Goal: Information Seeking & Learning: Learn about a topic

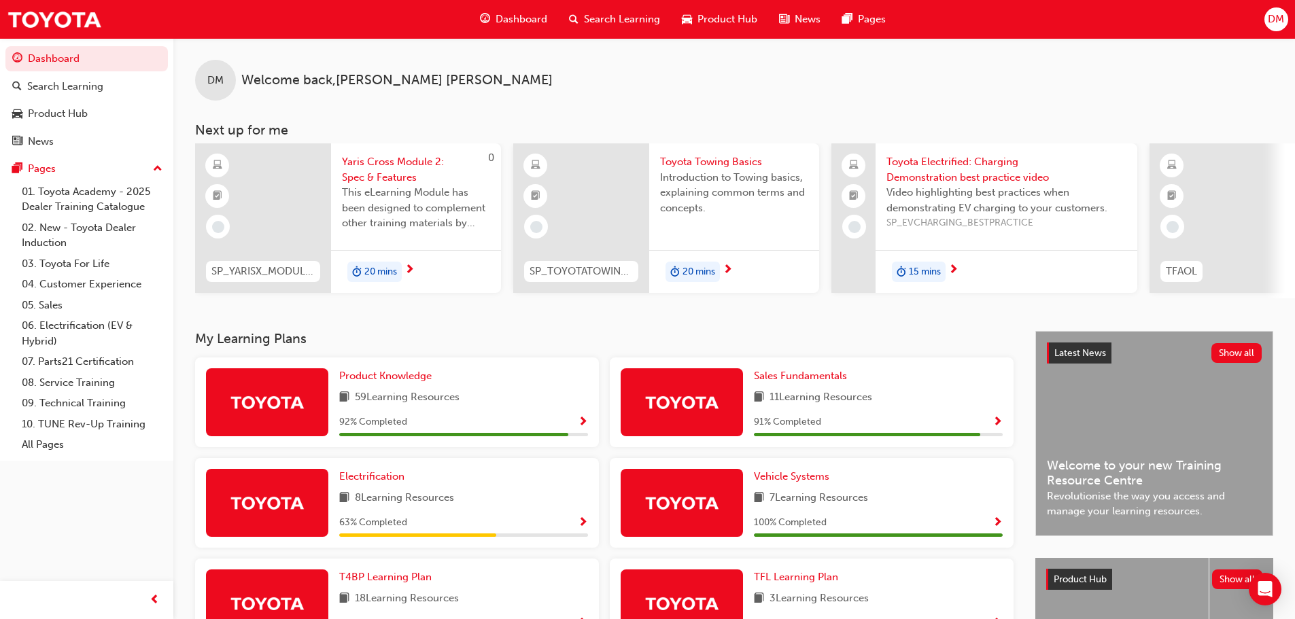
click at [366, 268] on span "20 mins" at bounding box center [380, 272] width 33 height 16
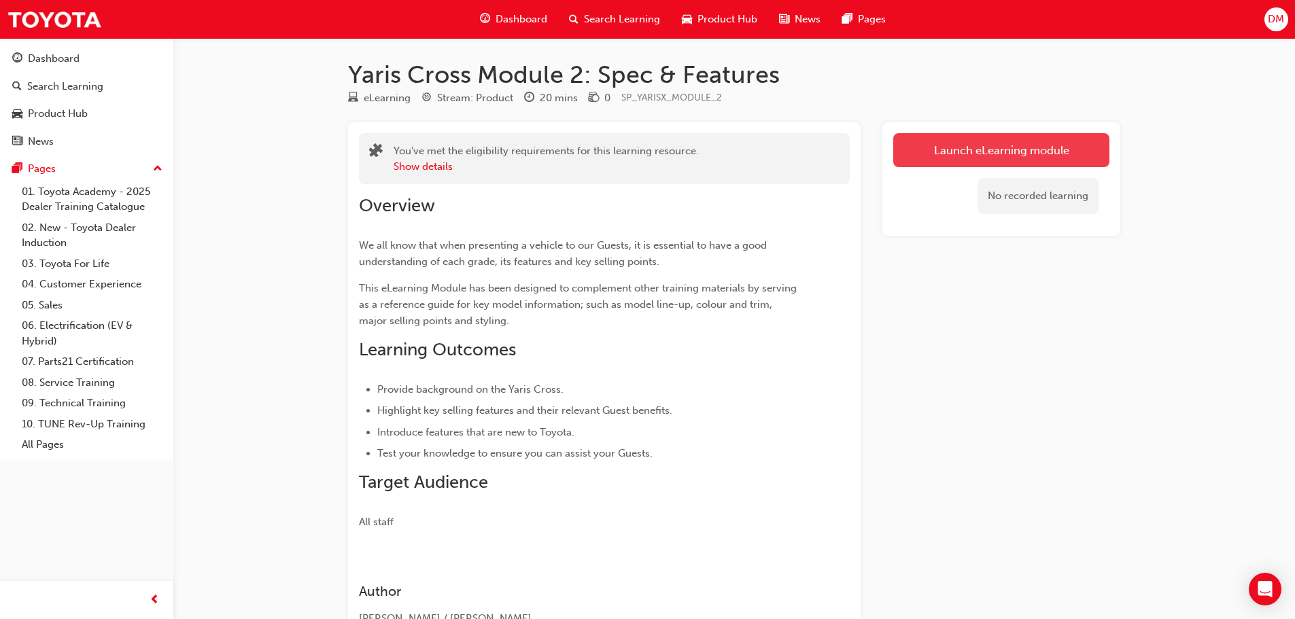
drag, startPoint x: 1041, startPoint y: 143, endPoint x: 969, endPoint y: 222, distance: 106.8
click at [1039, 144] on link "Launch eLearning module" at bounding box center [1001, 150] width 216 height 34
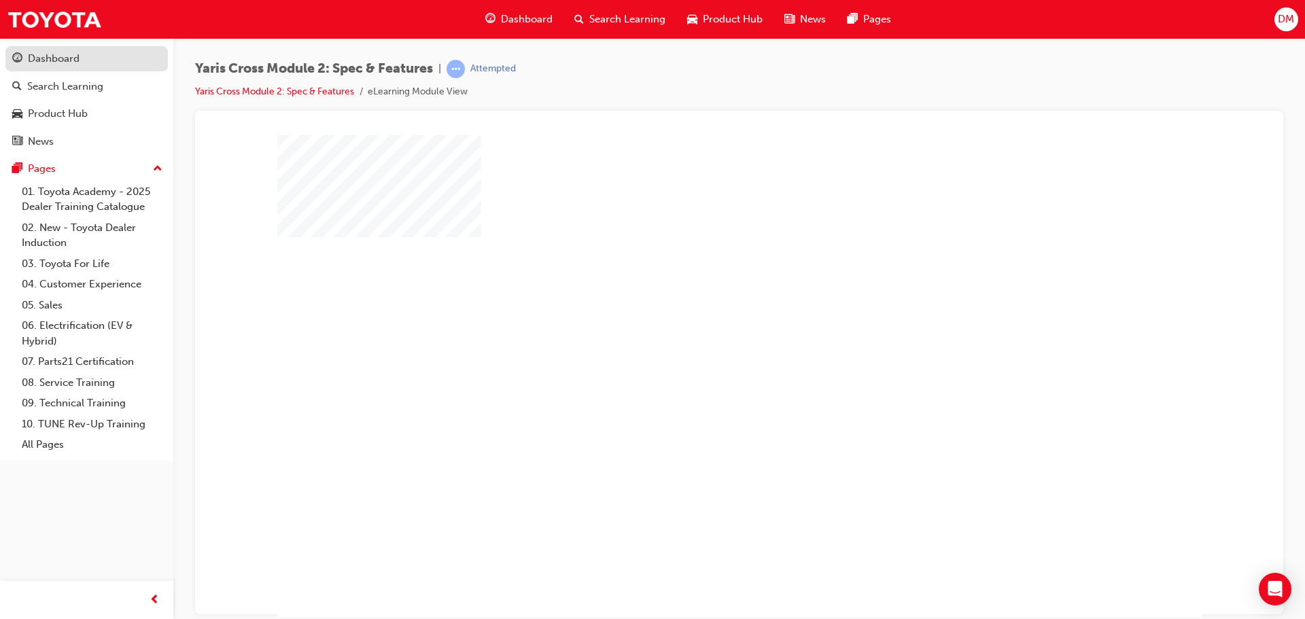
click at [46, 56] on div "Dashboard" at bounding box center [54, 59] width 52 height 16
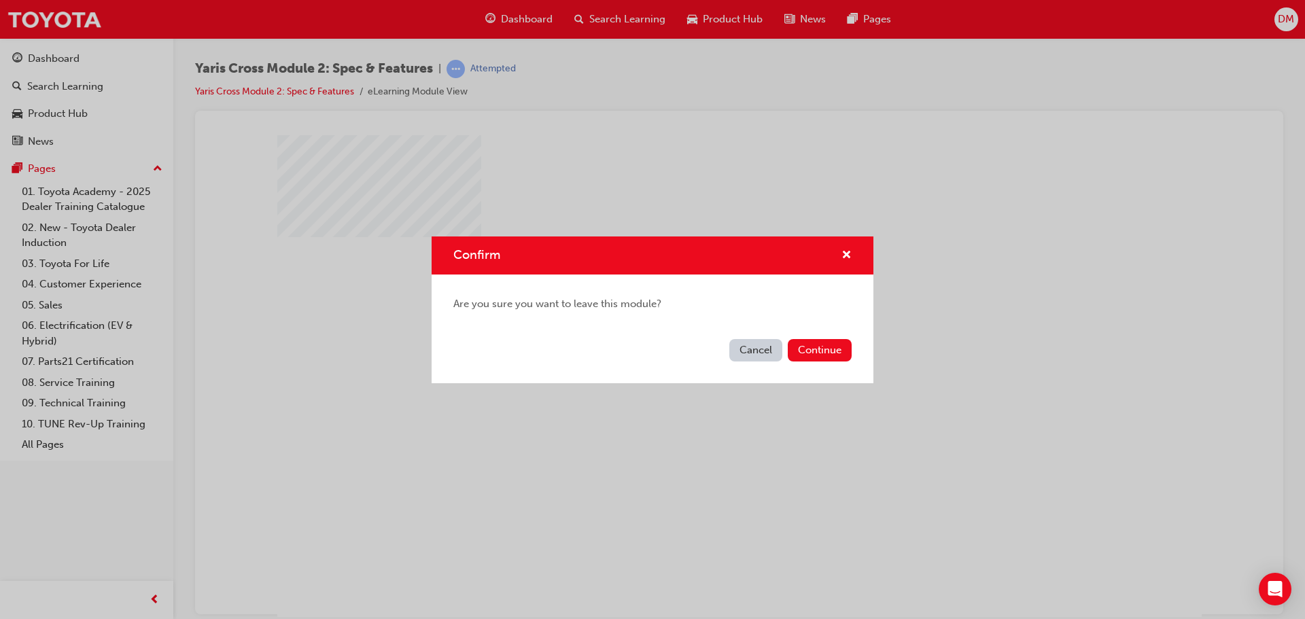
click at [752, 352] on button "Cancel" at bounding box center [755, 350] width 53 height 22
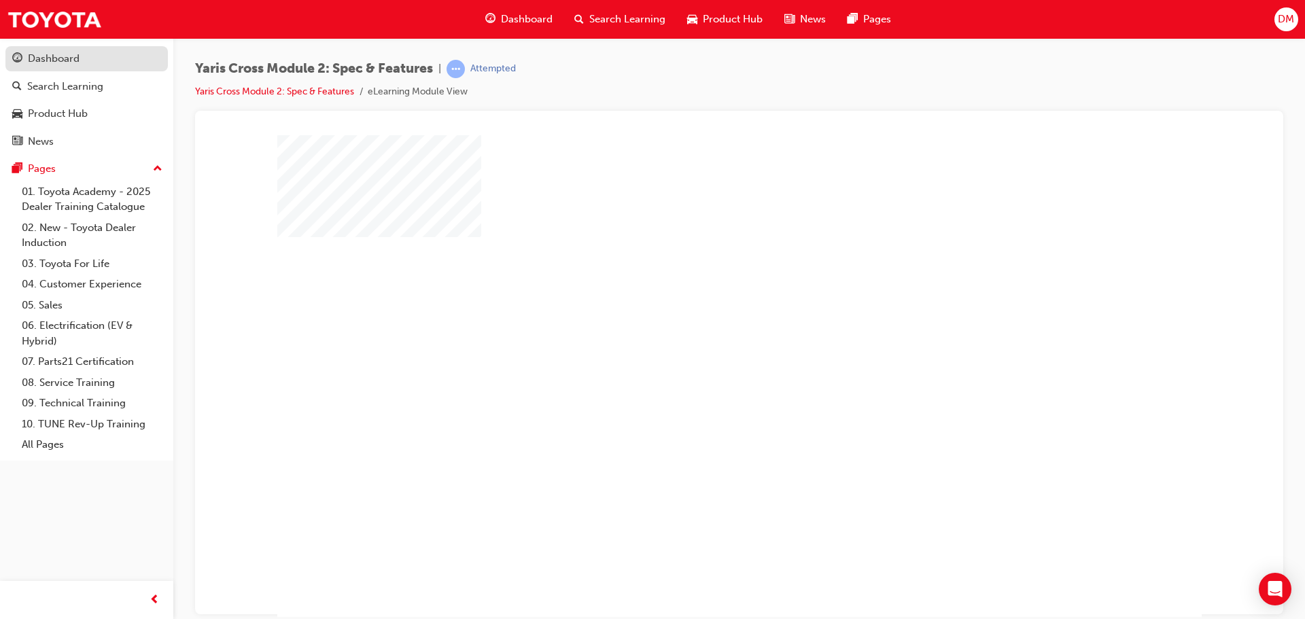
click at [56, 58] on div "Dashboard" at bounding box center [54, 59] width 52 height 16
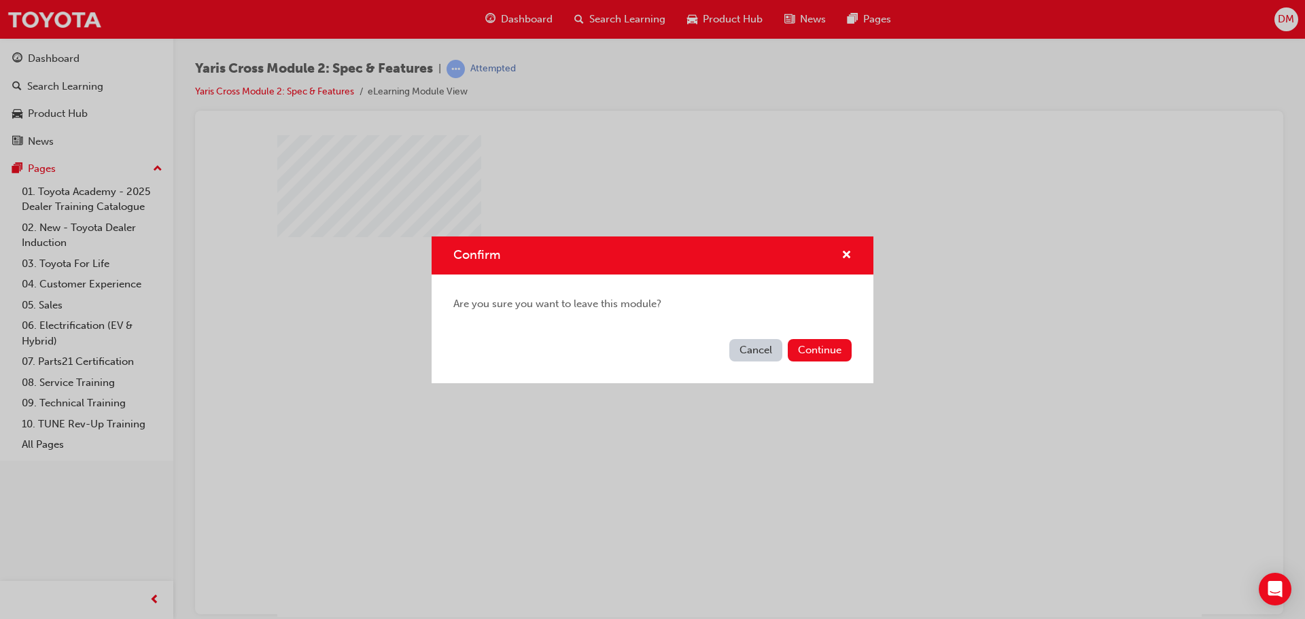
drag, startPoint x: 809, startPoint y: 349, endPoint x: 487, endPoint y: 279, distance: 329.5
click at [766, 346] on div "Cancel Continue" at bounding box center [653, 359] width 442 height 50
click at [796, 349] on button "Continue" at bounding box center [820, 350] width 64 height 22
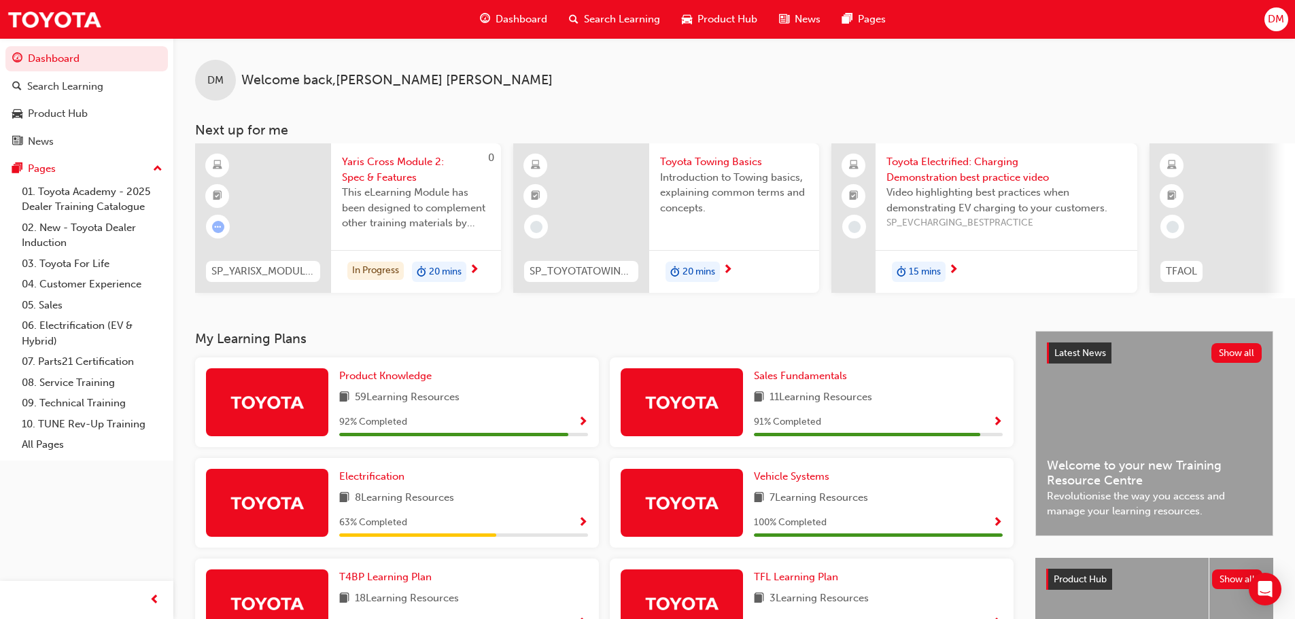
click at [624, 19] on span "Search Learning" at bounding box center [622, 20] width 76 height 16
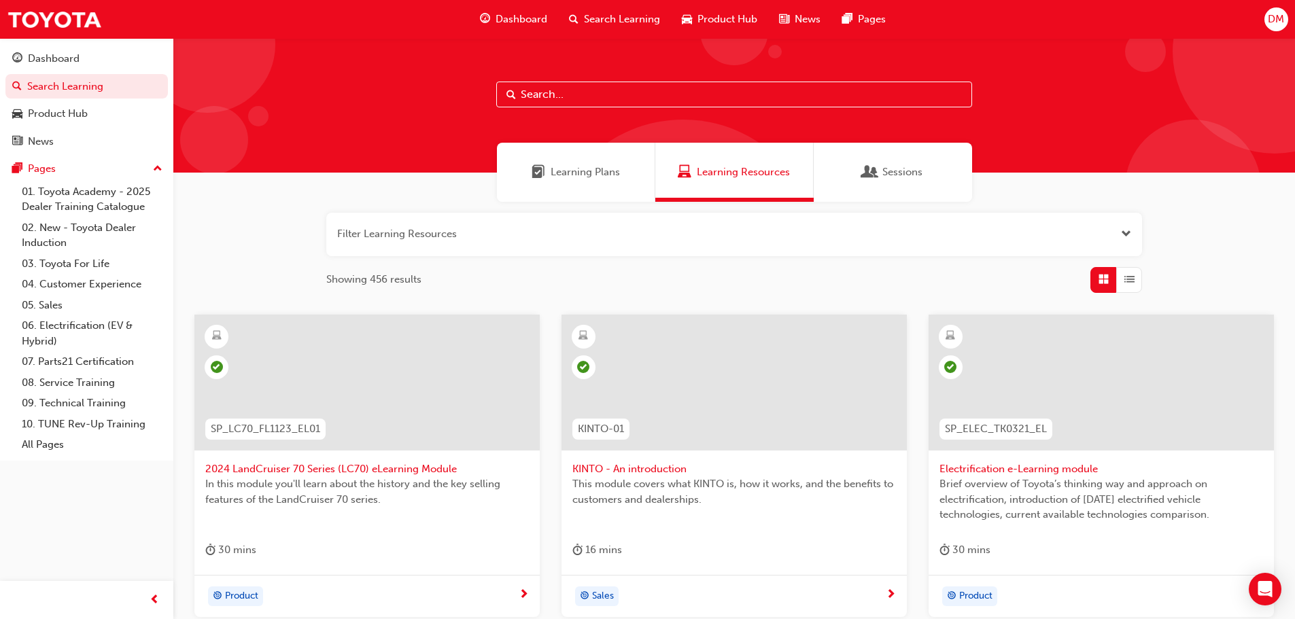
paste input "All-New 2021 Kluger: Safety Systems"
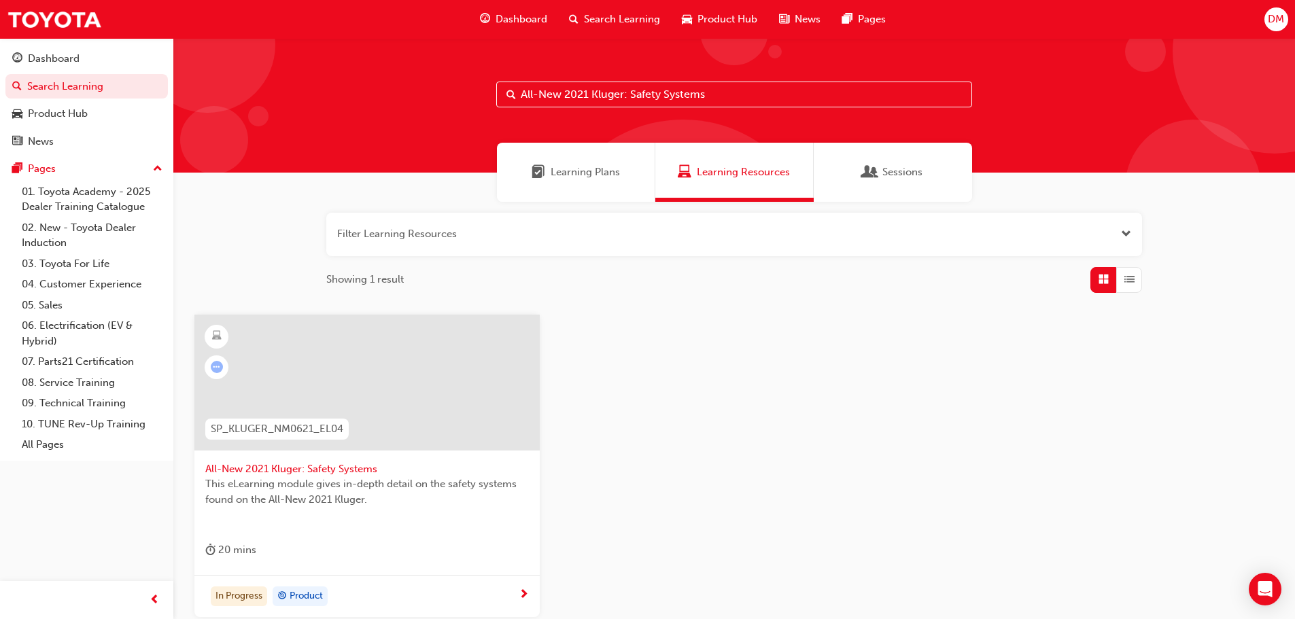
type input "All-New 2021 Kluger: Safety Systems"
click at [292, 428] on span "SP_KLUGER_NM0621_EL04" at bounding box center [277, 429] width 133 height 16
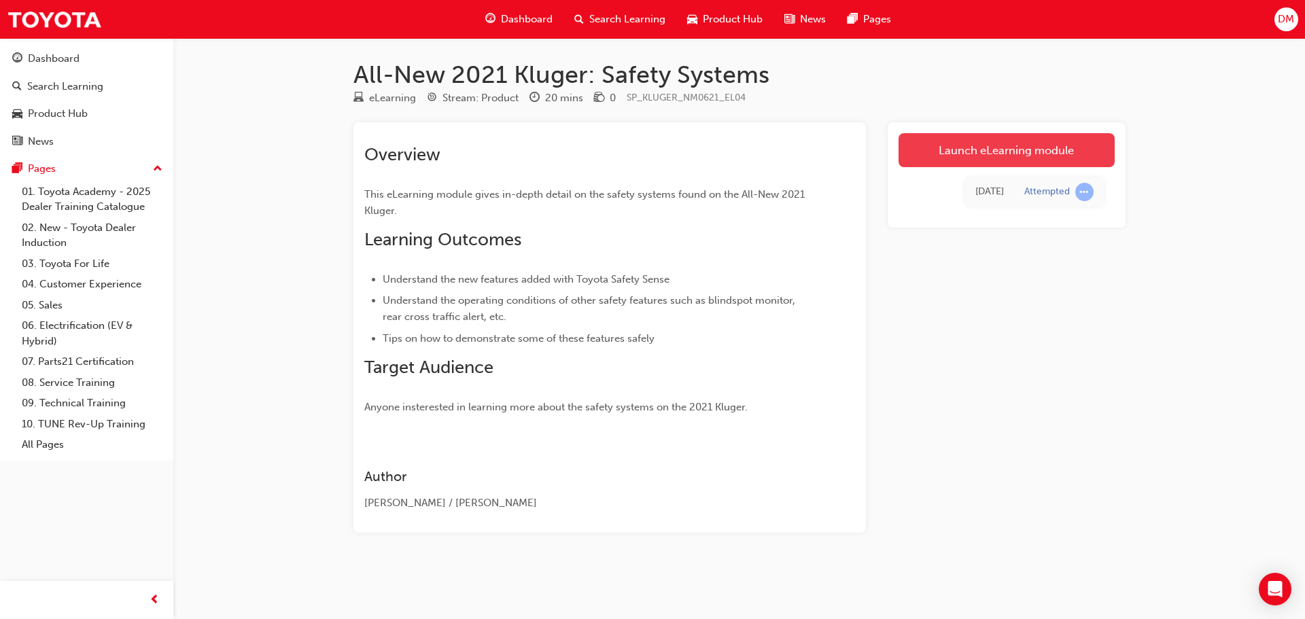
click at [1016, 158] on link "Launch eLearning module" at bounding box center [1007, 150] width 216 height 34
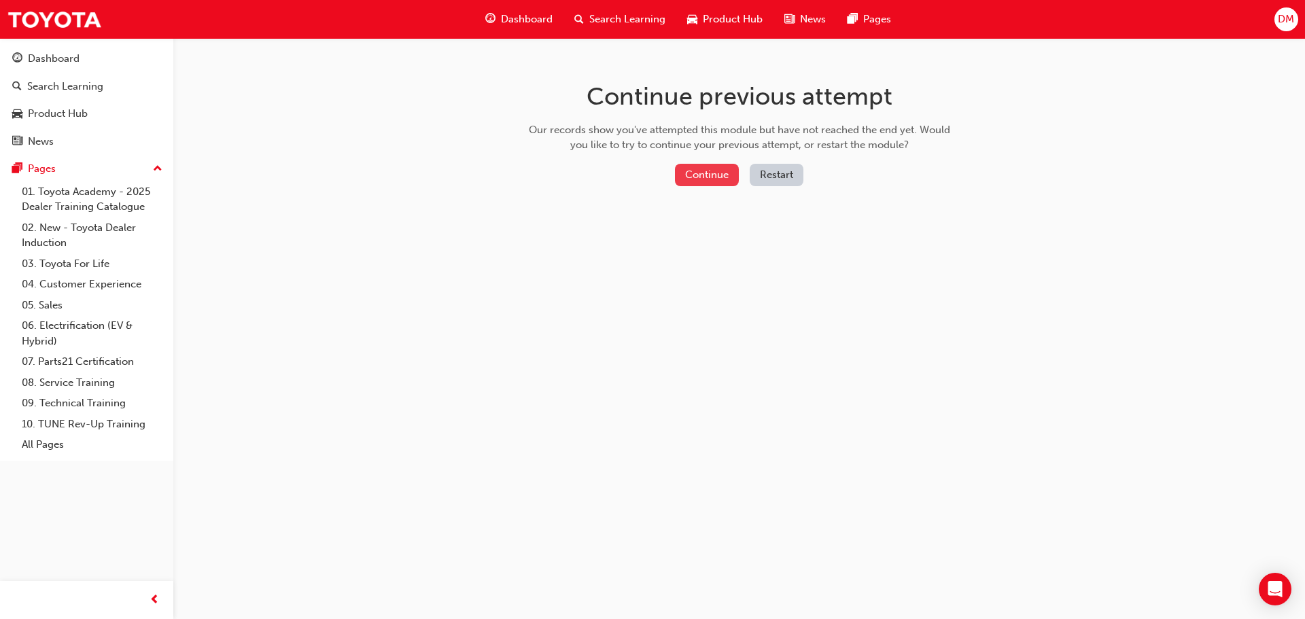
click at [695, 176] on button "Continue" at bounding box center [707, 175] width 64 height 22
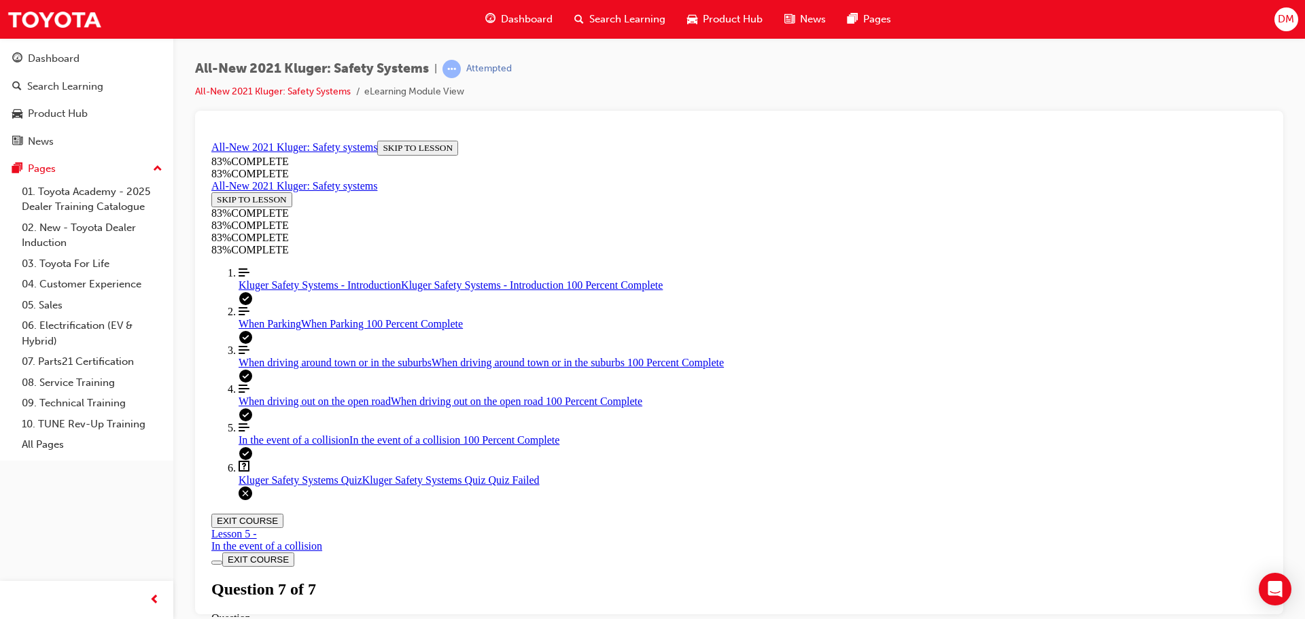
scroll to position [221, 0]
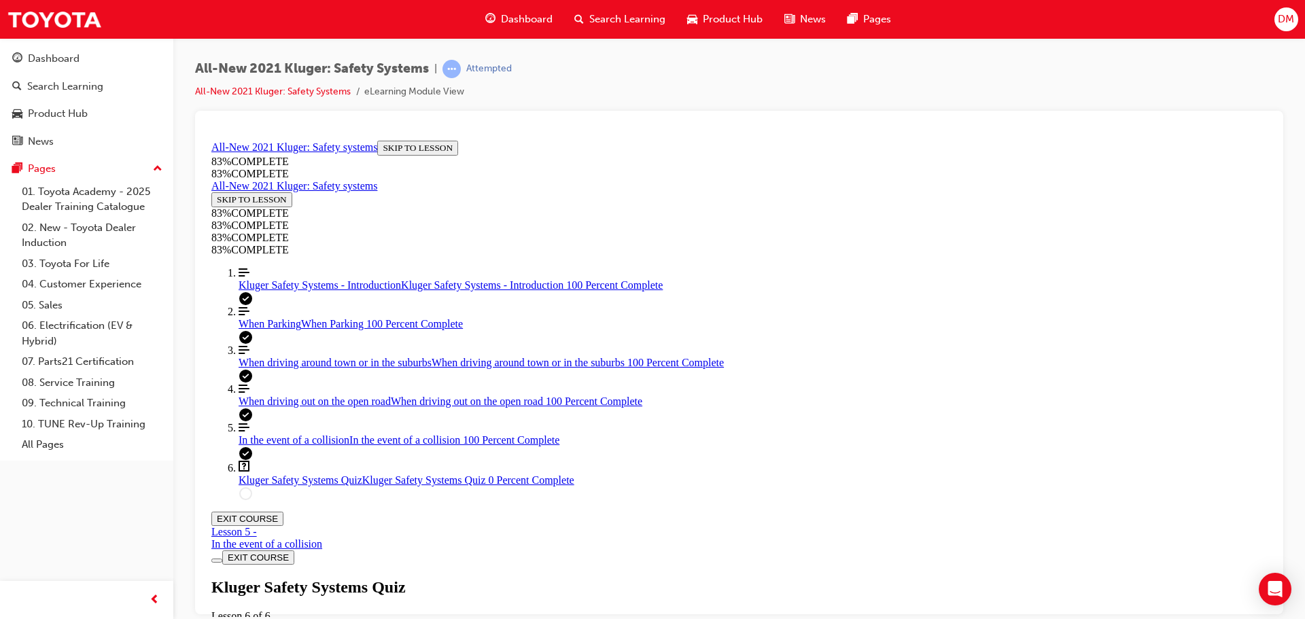
drag, startPoint x: 713, startPoint y: 360, endPoint x: 759, endPoint y: 336, distance: 52.3
copy p "[PERSON_NAME] is designed to absorb and deflect as much energy away from the"
drag, startPoint x: 619, startPoint y: 417, endPoint x: 625, endPoint y: 421, distance: 7.2
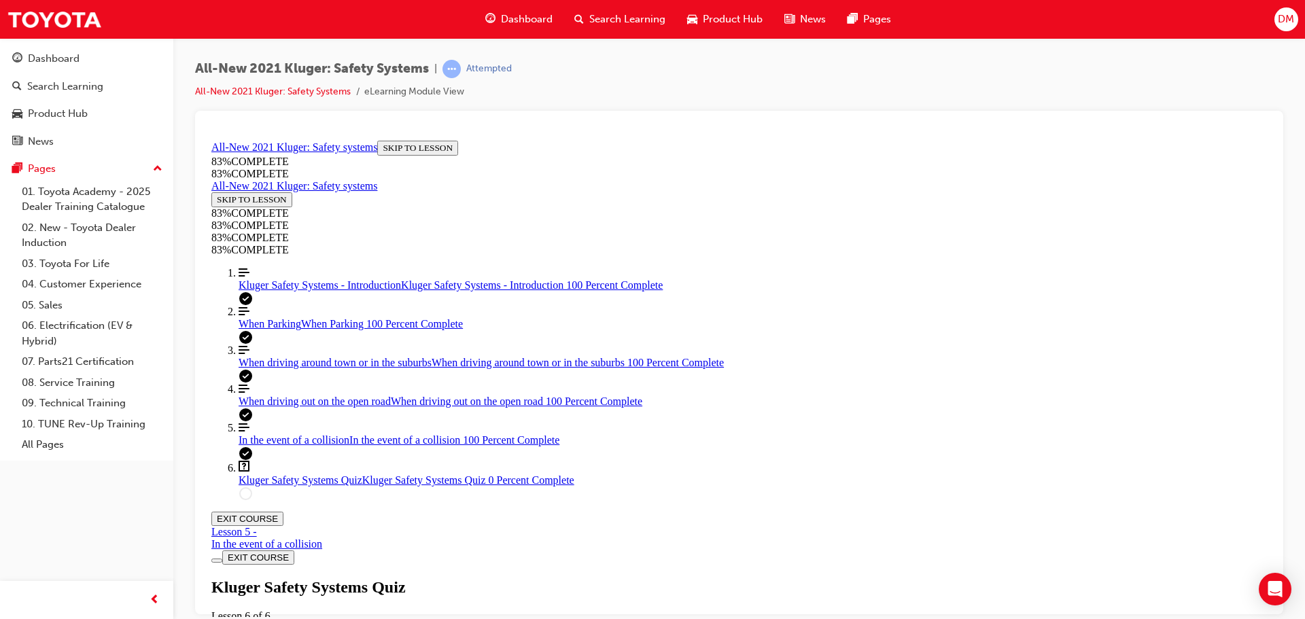
drag, startPoint x: 811, startPoint y: 200, endPoint x: 667, endPoint y: 197, distance: 144.1
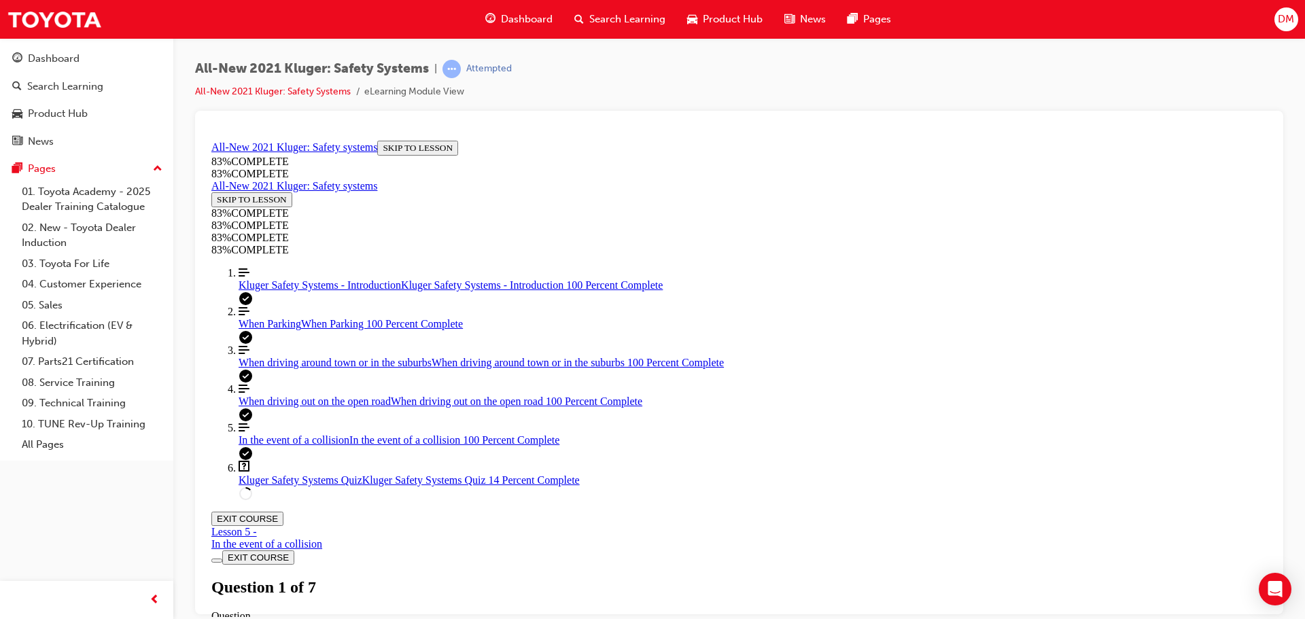
drag, startPoint x: 618, startPoint y: 476, endPoint x: 679, endPoint y: 502, distance: 66.7
drag, startPoint x: 1053, startPoint y: 156, endPoint x: 872, endPoint y: 162, distance: 181.6
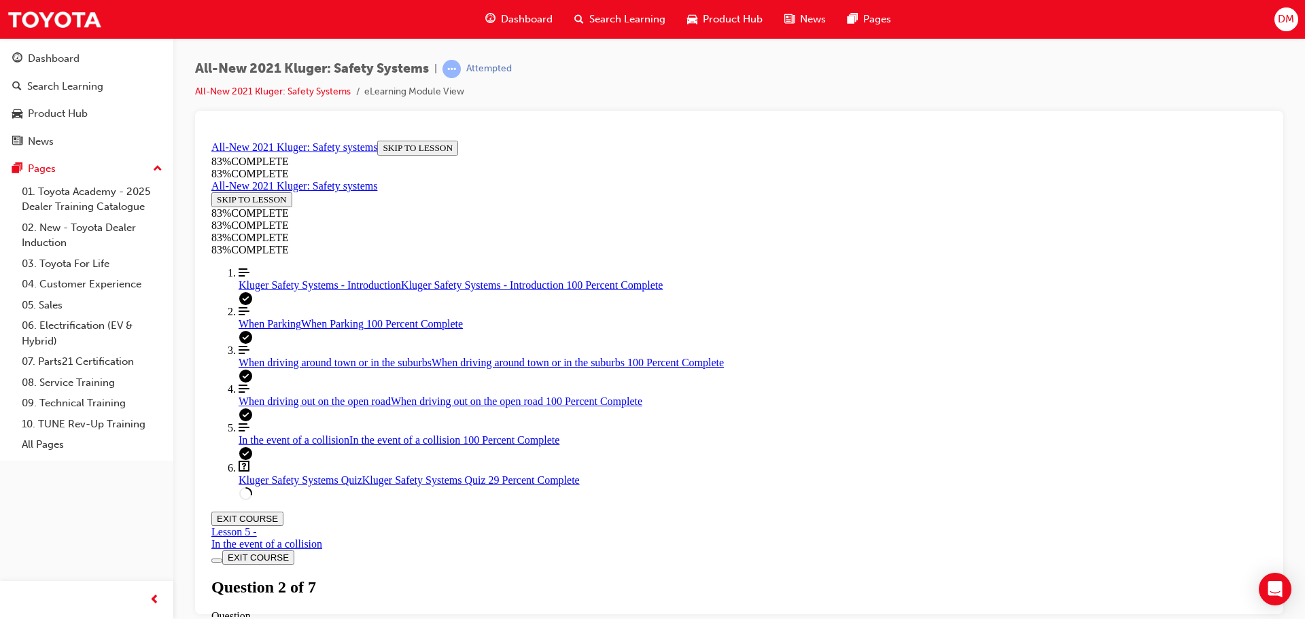
copy p "All-Speed Dynamic Radar Cruise"
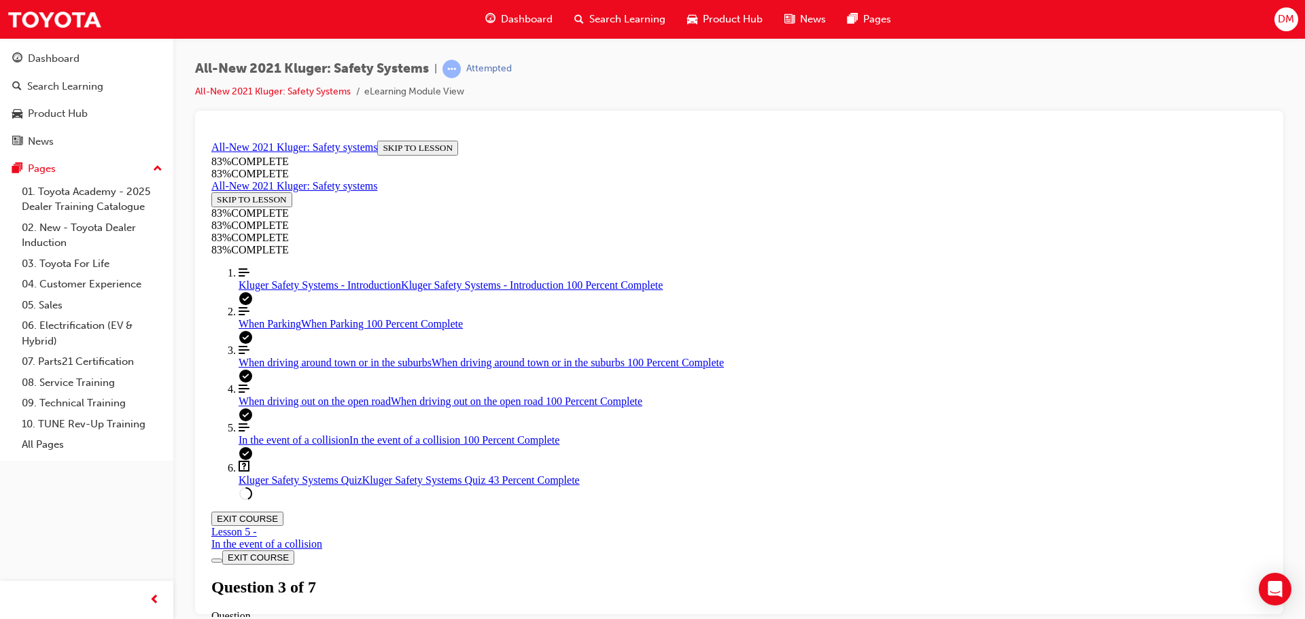
scroll to position [192, 0]
drag, startPoint x: 737, startPoint y: 458, endPoint x: 890, endPoint y: 470, distance: 152.7
drag, startPoint x: 710, startPoint y: 290, endPoint x: 942, endPoint y: 383, distance: 250.1
drag, startPoint x: 758, startPoint y: 450, endPoint x: 960, endPoint y: 277, distance: 265.6
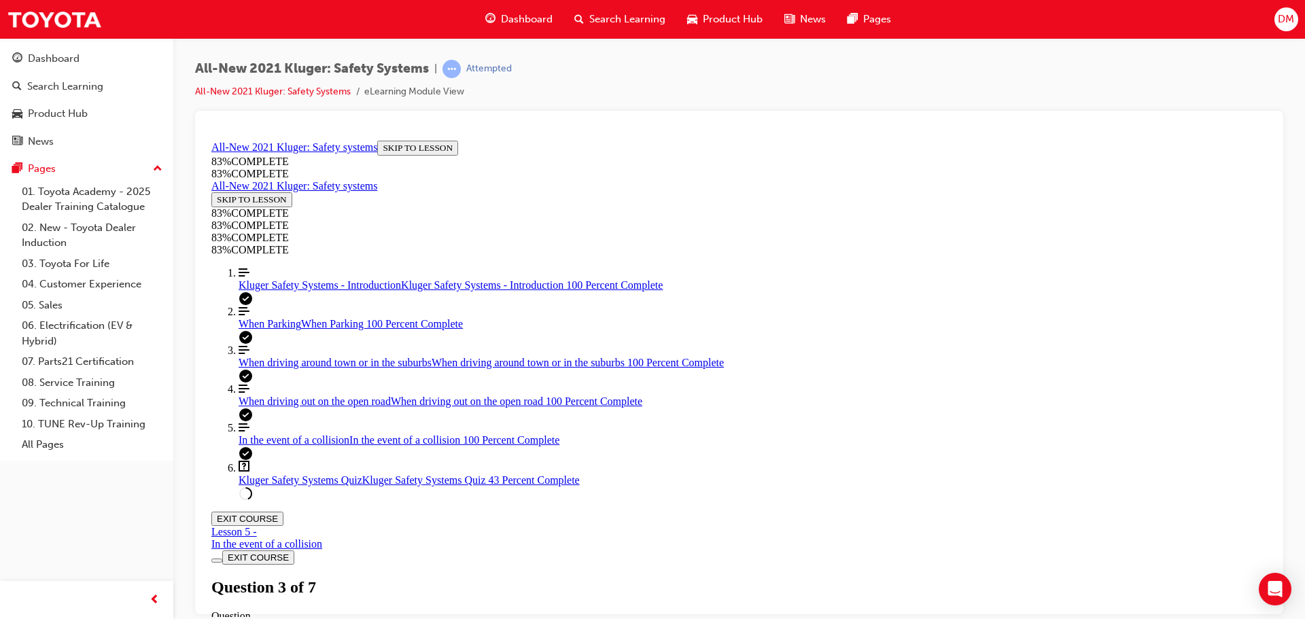
drag, startPoint x: 713, startPoint y: 443, endPoint x: 848, endPoint y: 455, distance: 135.1
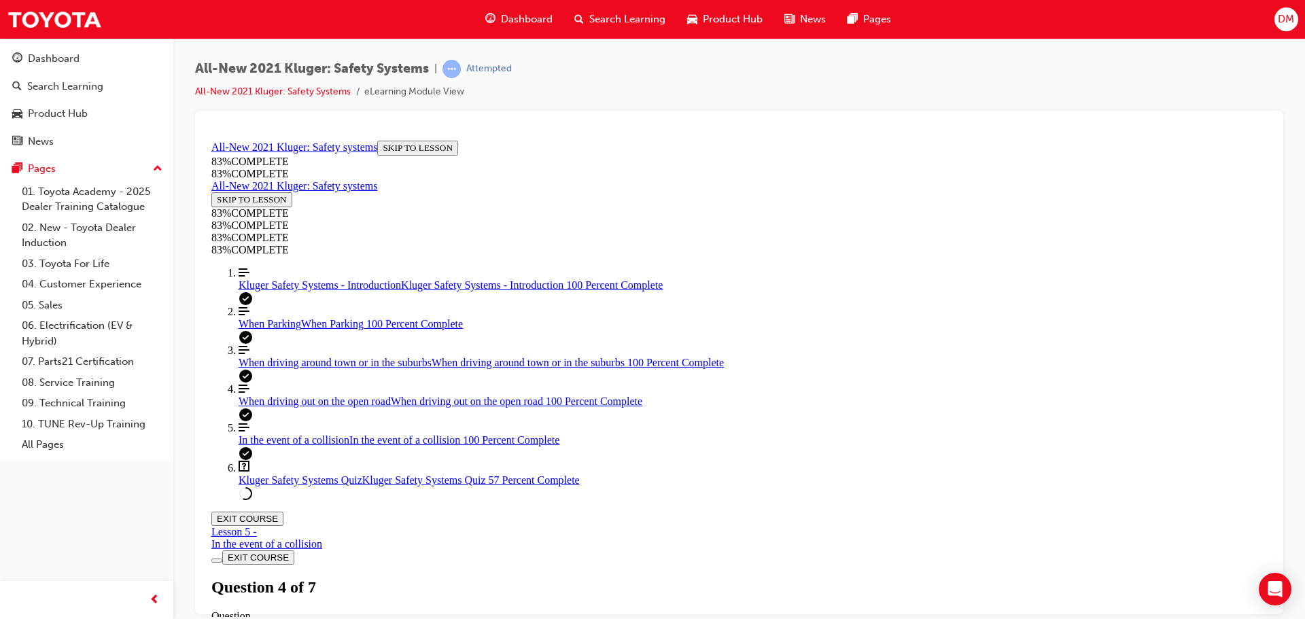
scroll to position [469, 0]
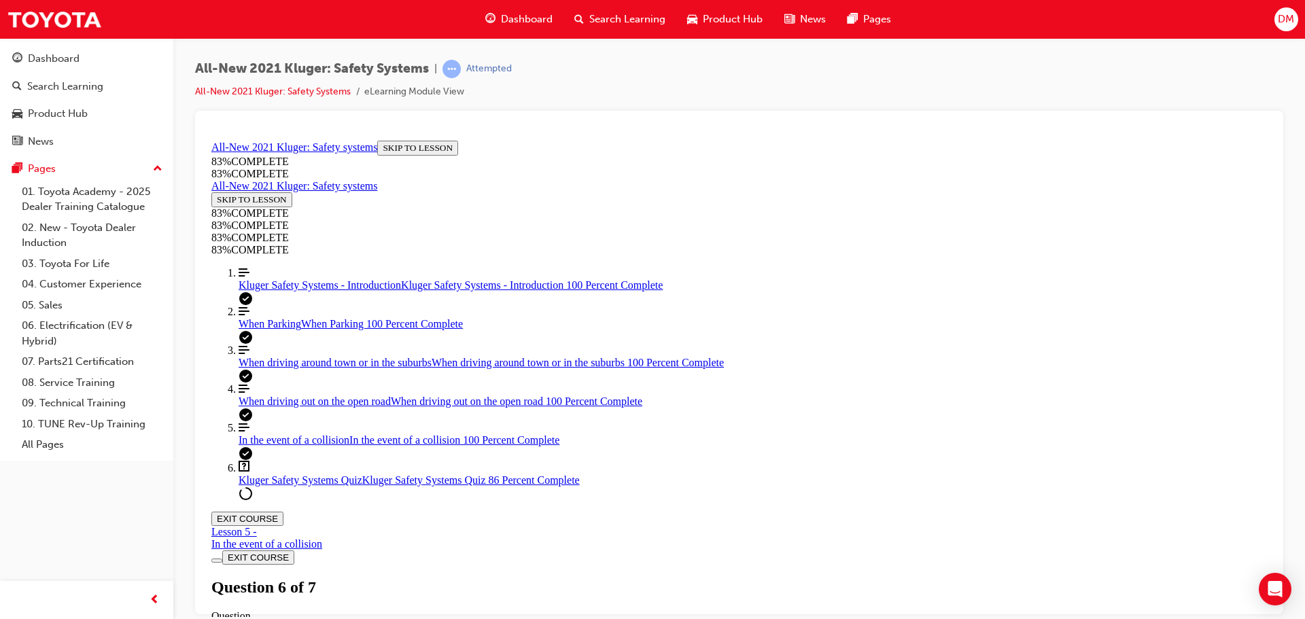
scroll to position [186, 0]
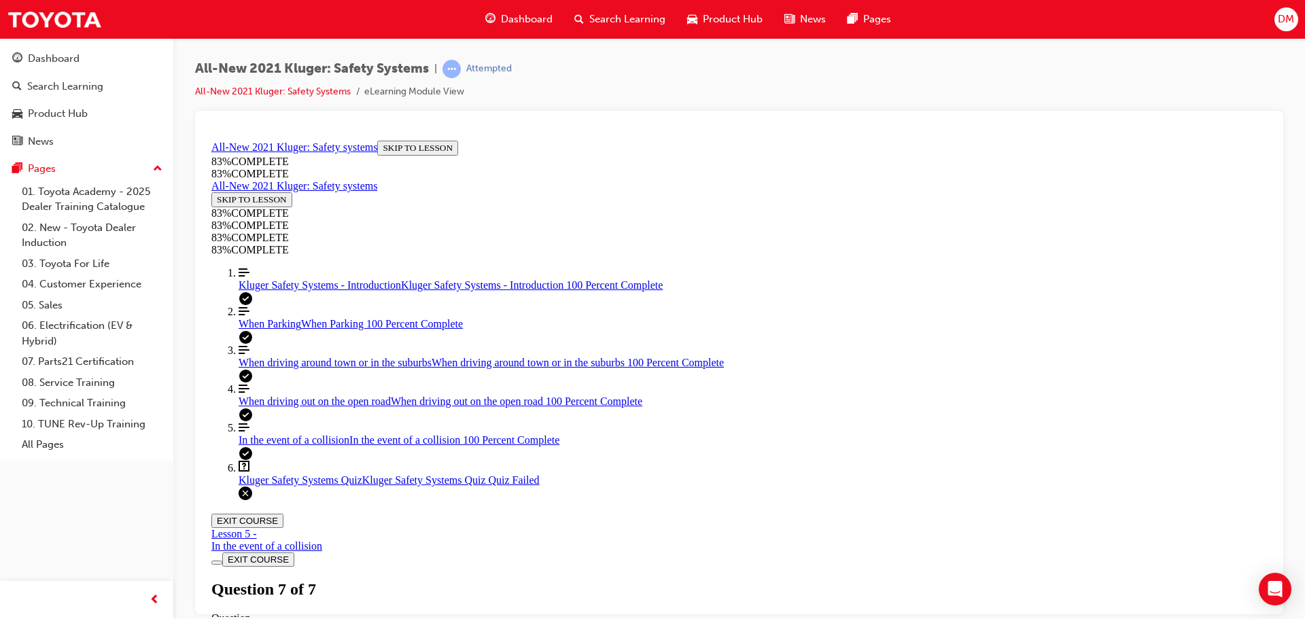
scroll to position [49, 0]
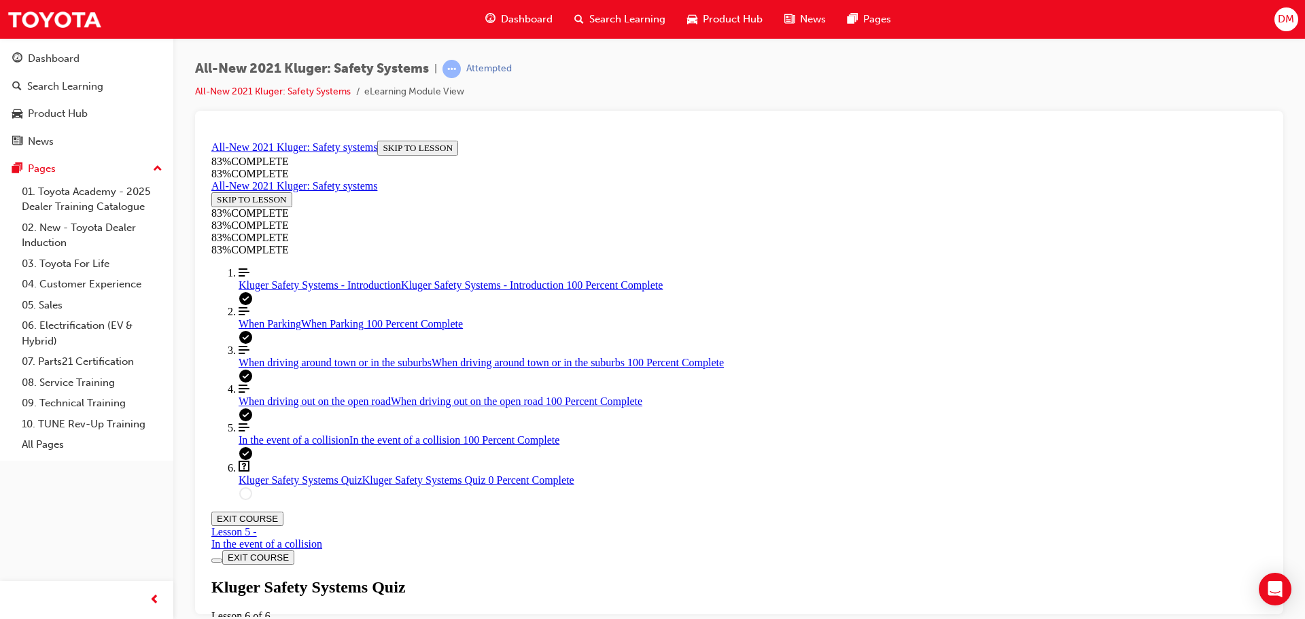
scroll to position [186, 0]
drag, startPoint x: 1051, startPoint y: 222, endPoint x: 875, endPoint y: 226, distance: 176.1
copy p "All-Speed Dynamic Radar Cruise"
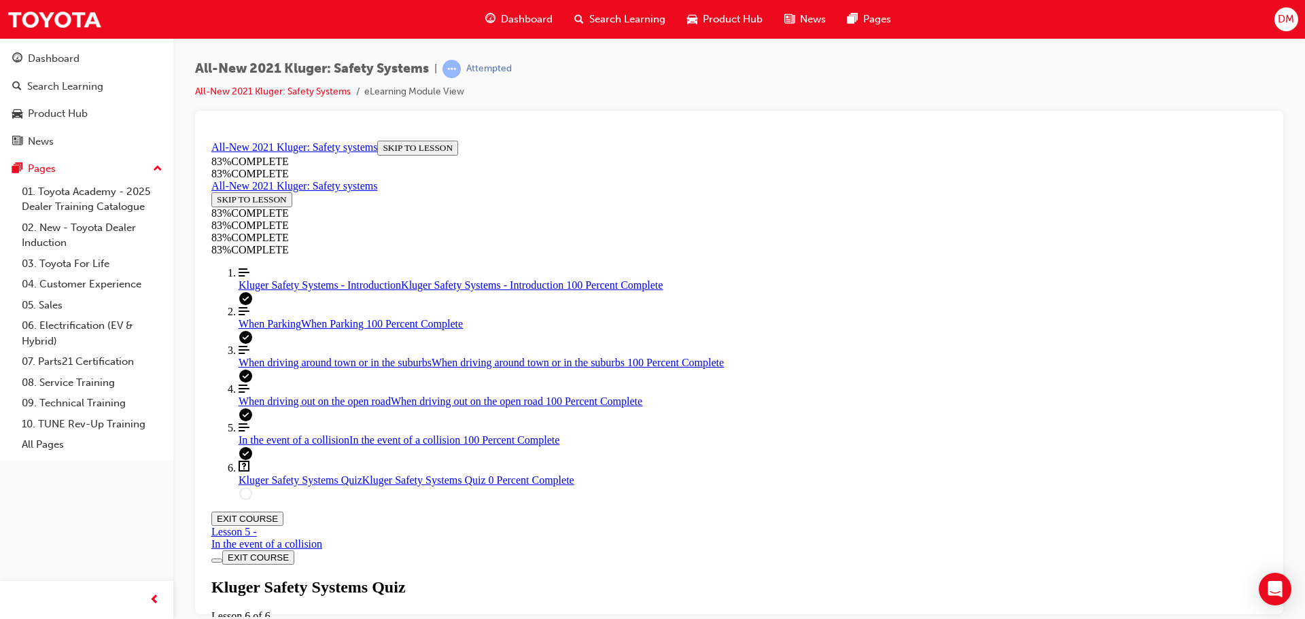
drag, startPoint x: 620, startPoint y: 520, endPoint x: 679, endPoint y: 517, distance: 59.2
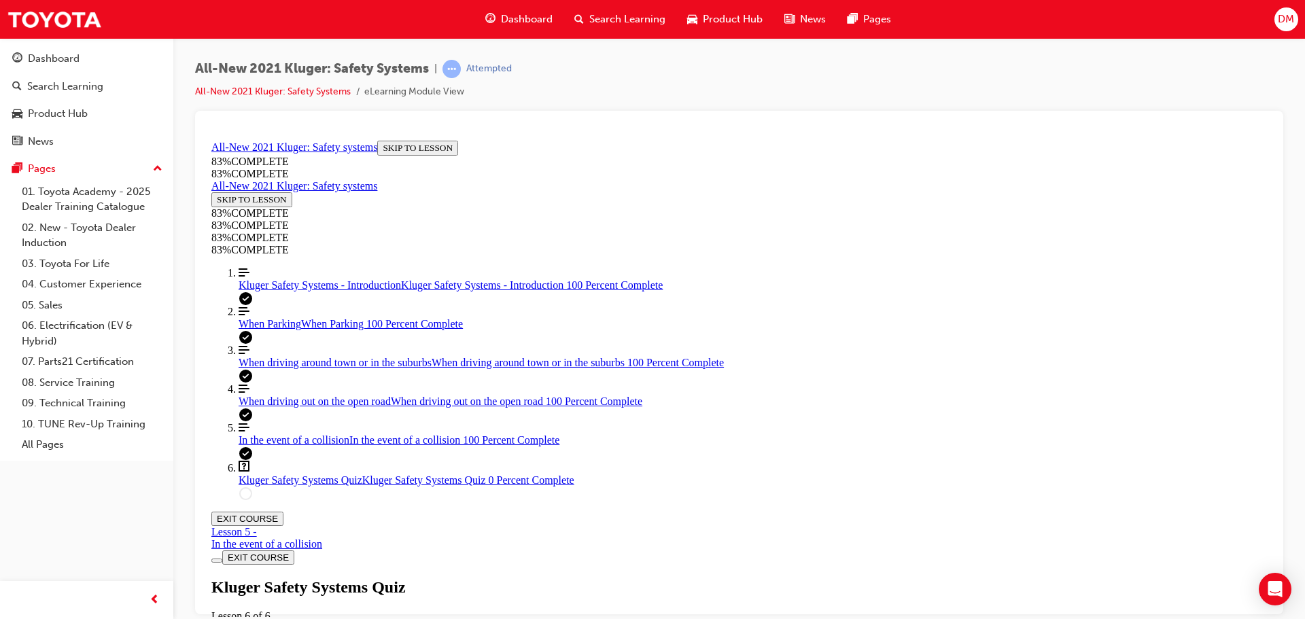
drag, startPoint x: 753, startPoint y: 297, endPoint x: 988, endPoint y: 385, distance: 251.2
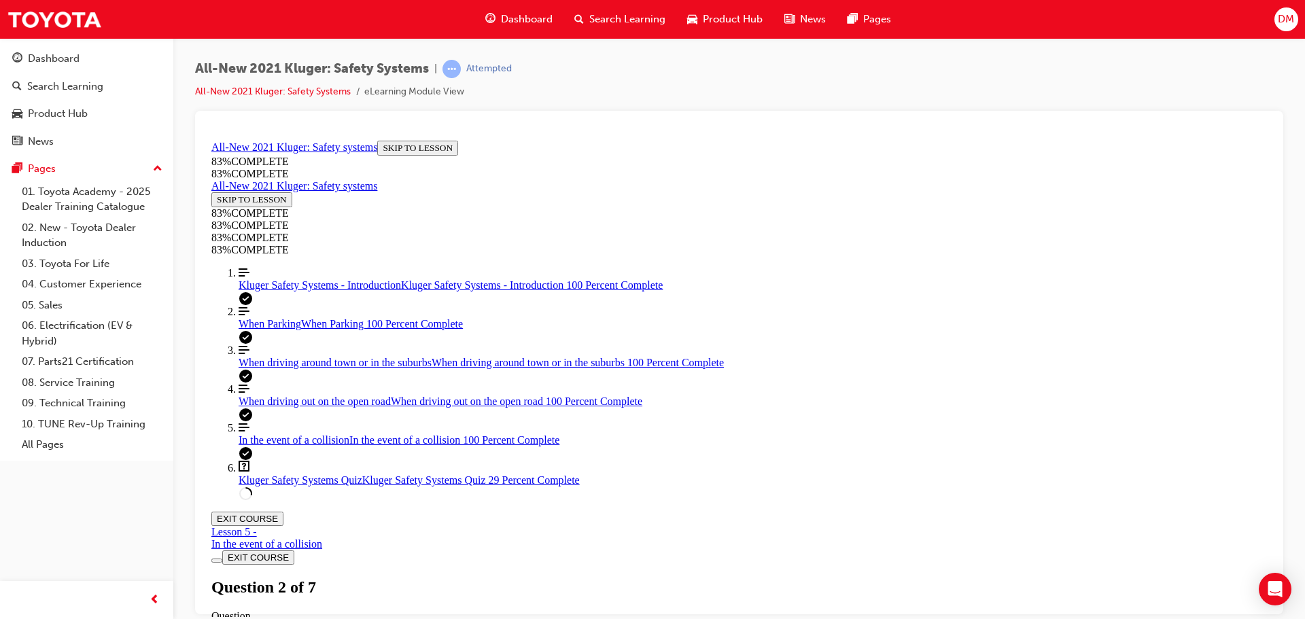
drag, startPoint x: 737, startPoint y: 296, endPoint x: 913, endPoint y: 303, distance: 176.2
drag, startPoint x: 752, startPoint y: 442, endPoint x: 886, endPoint y: 449, distance: 133.4
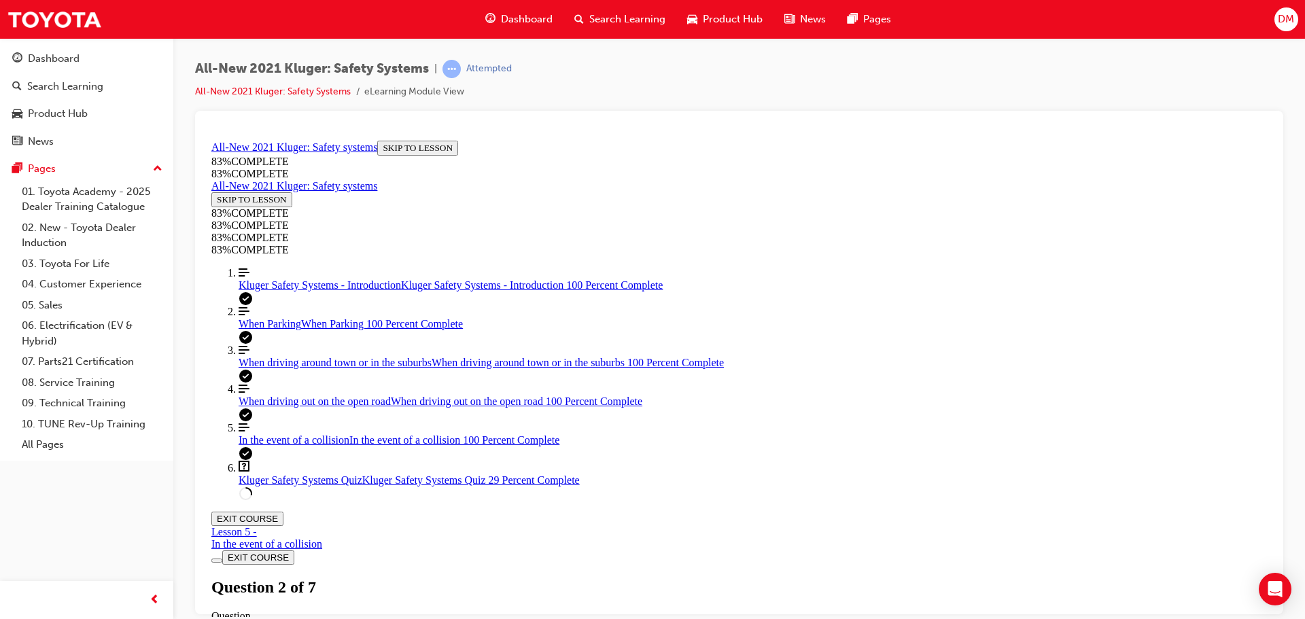
drag, startPoint x: 724, startPoint y: 379, endPoint x: 842, endPoint y: 466, distance: 147.2
drag, startPoint x: 762, startPoint y: 384, endPoint x: 838, endPoint y: 384, distance: 76.1
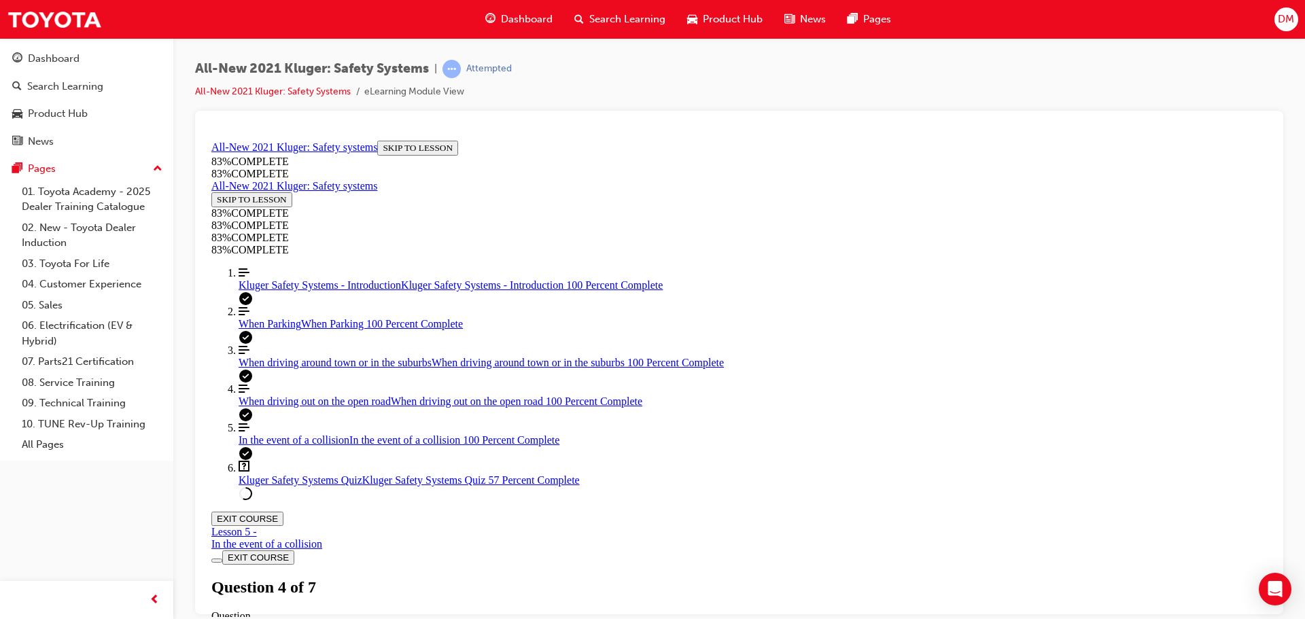
scroll to position [50, 0]
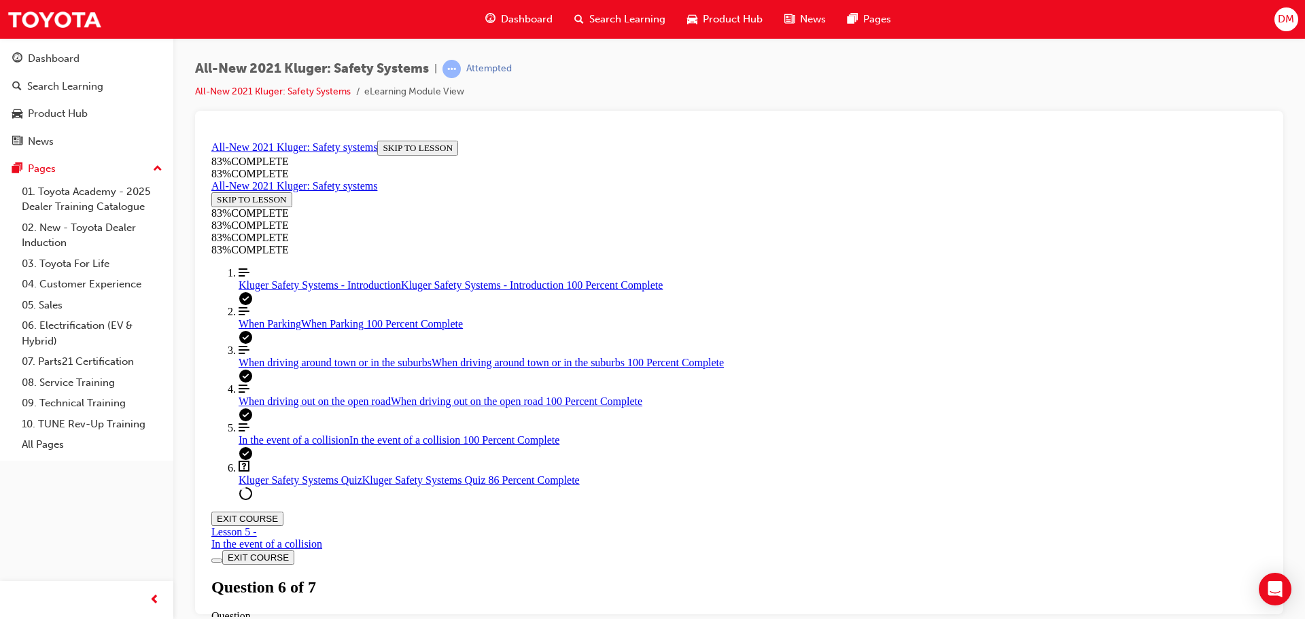
click at [259, 329] on span "When Parking" at bounding box center [270, 323] width 63 height 12
click at [288, 368] on span "When driving around town or in the suburbs" at bounding box center [335, 362] width 193 height 12
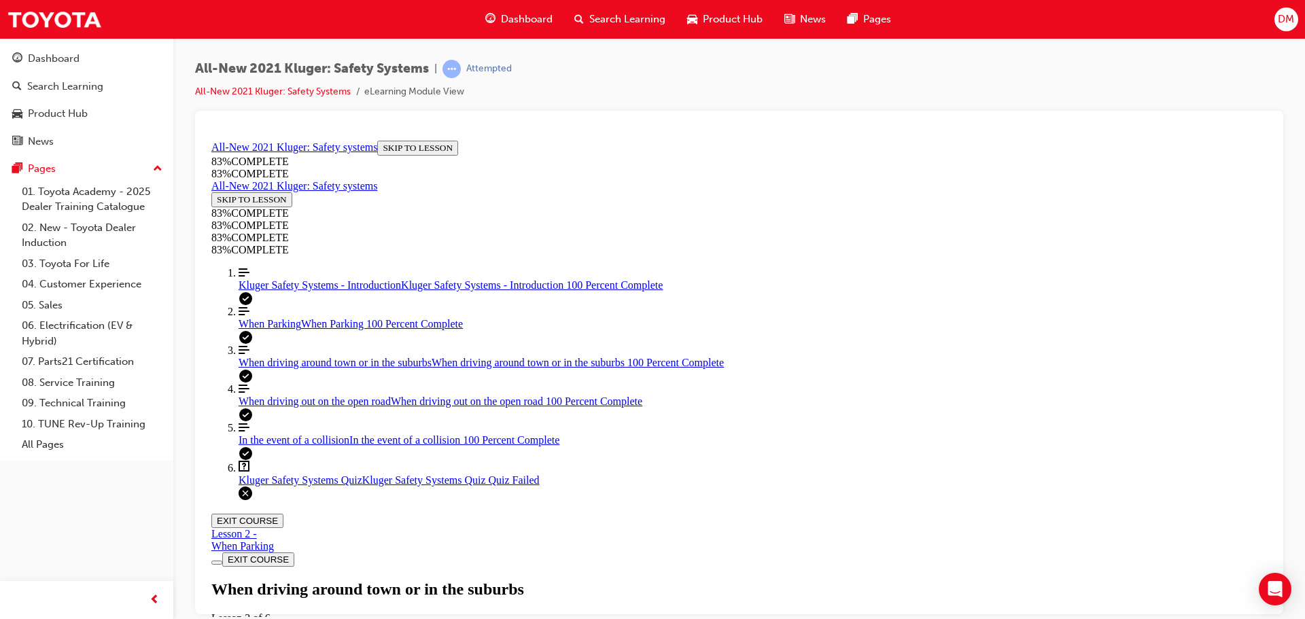
scroll to position [862, 0]
click at [273, 290] on span "Kluger Safety Systems - Introduction" at bounding box center [320, 285] width 162 height 12
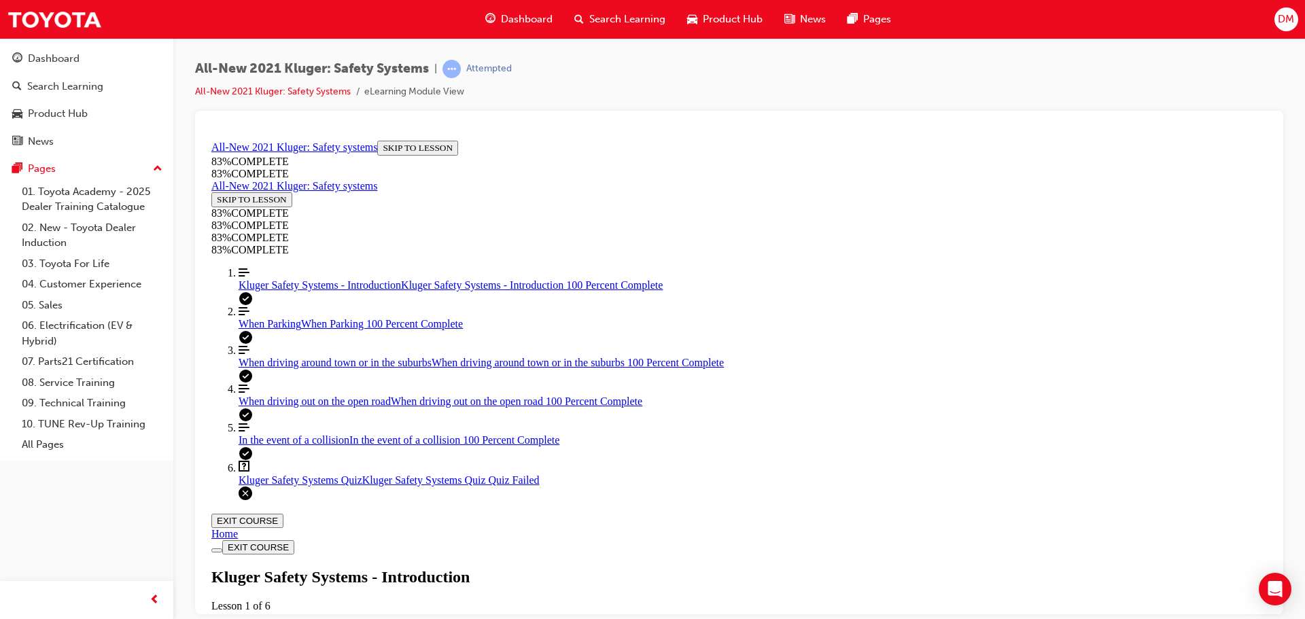
scroll to position [523, 0]
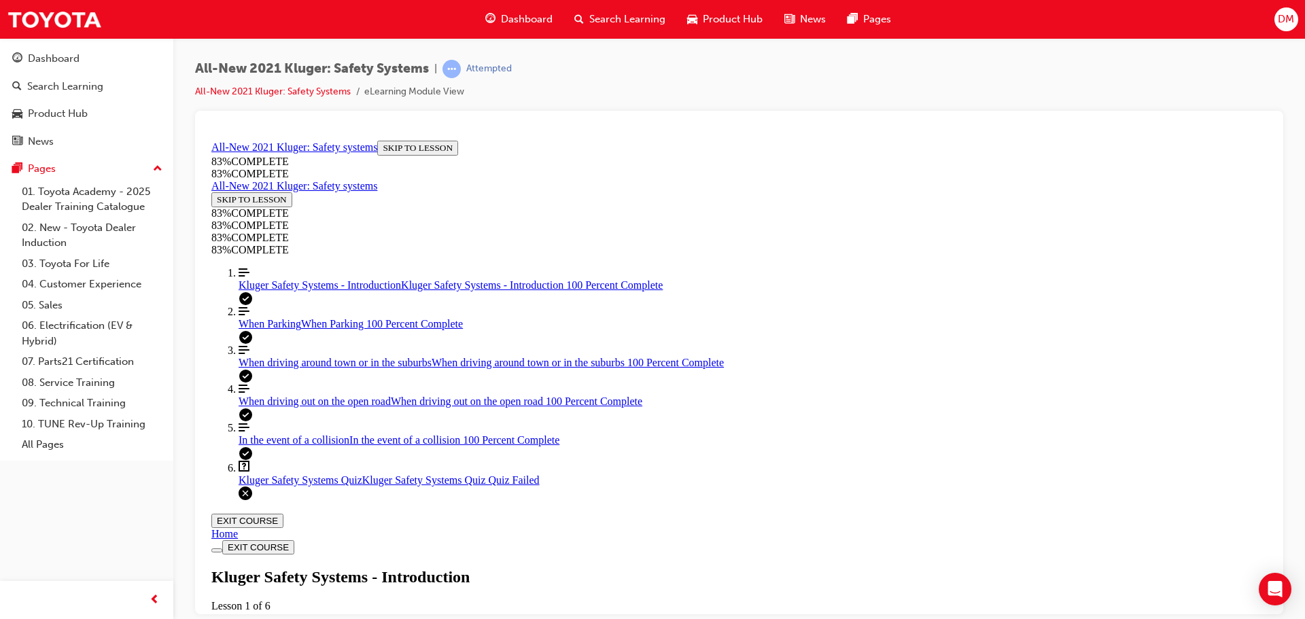
click at [264, 445] on span "In the event of a collision" at bounding box center [294, 440] width 111 height 12
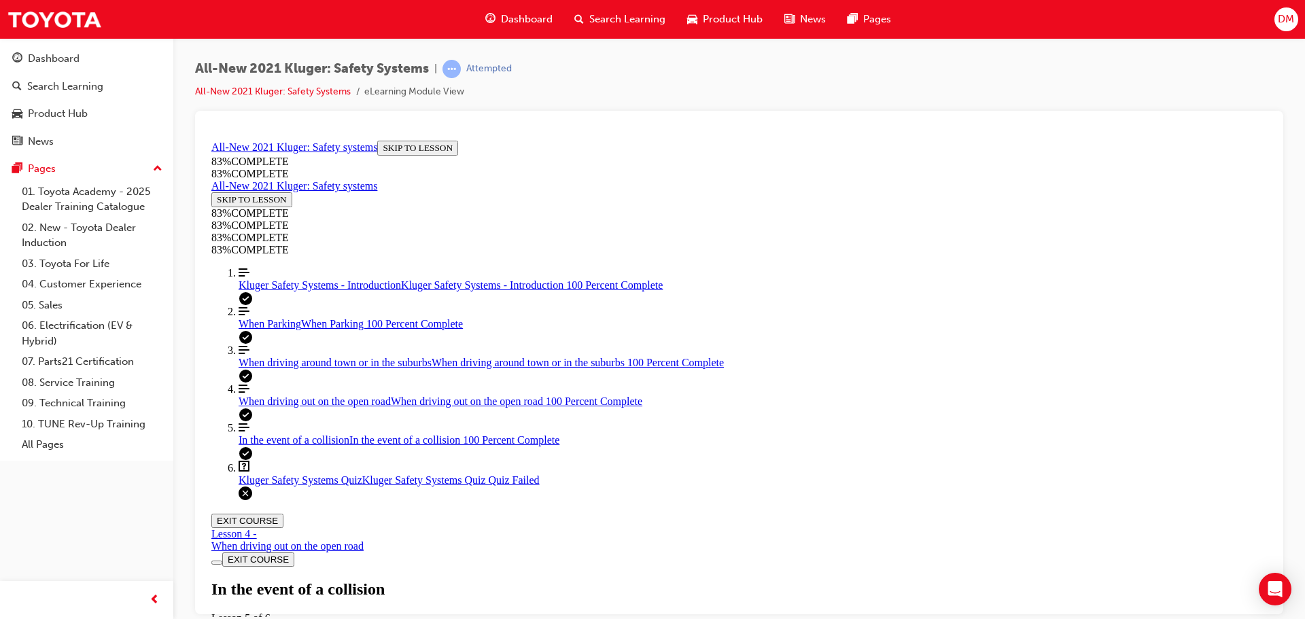
scroll to position [3304, 0]
click at [271, 290] on span "Kluger Safety Systems - Introduction" at bounding box center [320, 285] width 162 height 12
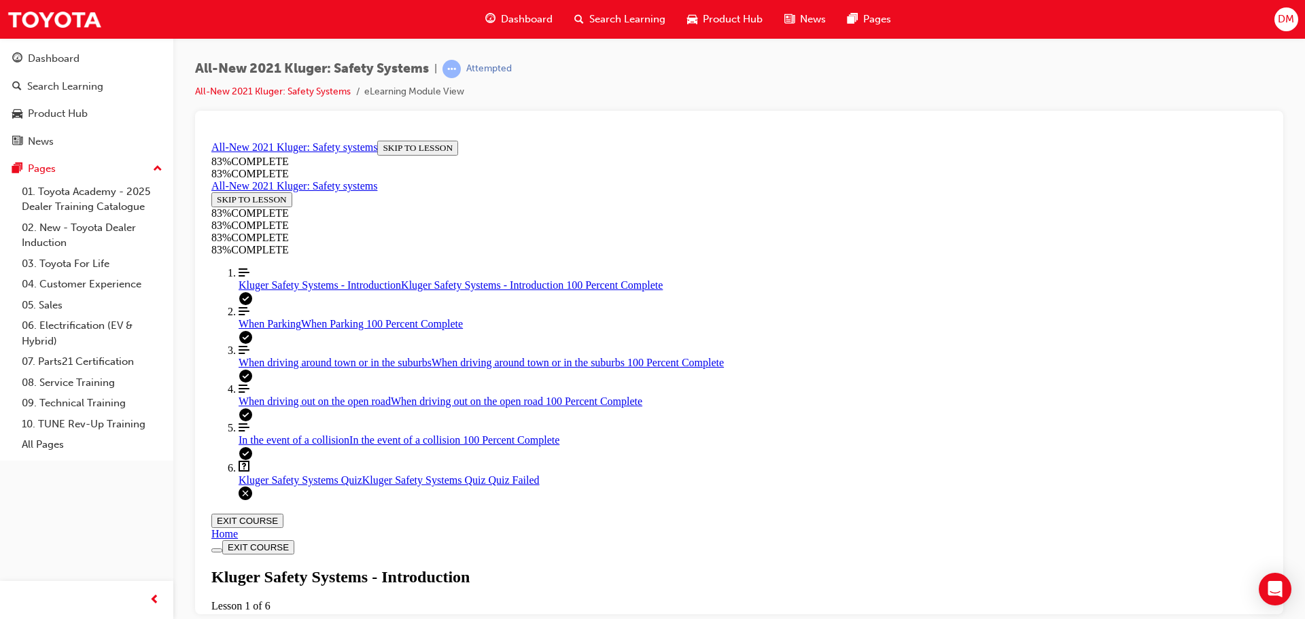
scroll to position [1134, 0]
click at [274, 485] on span "Kluger Safety Systems Quiz" at bounding box center [301, 480] width 124 height 12
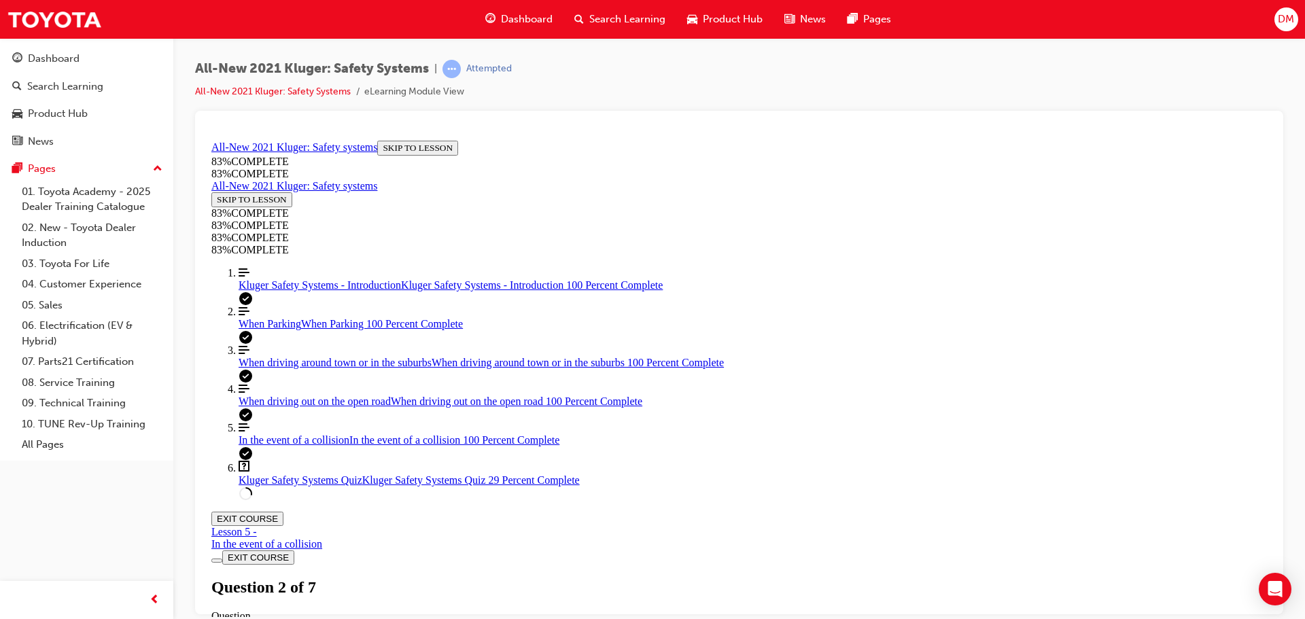
scroll to position [389, 0]
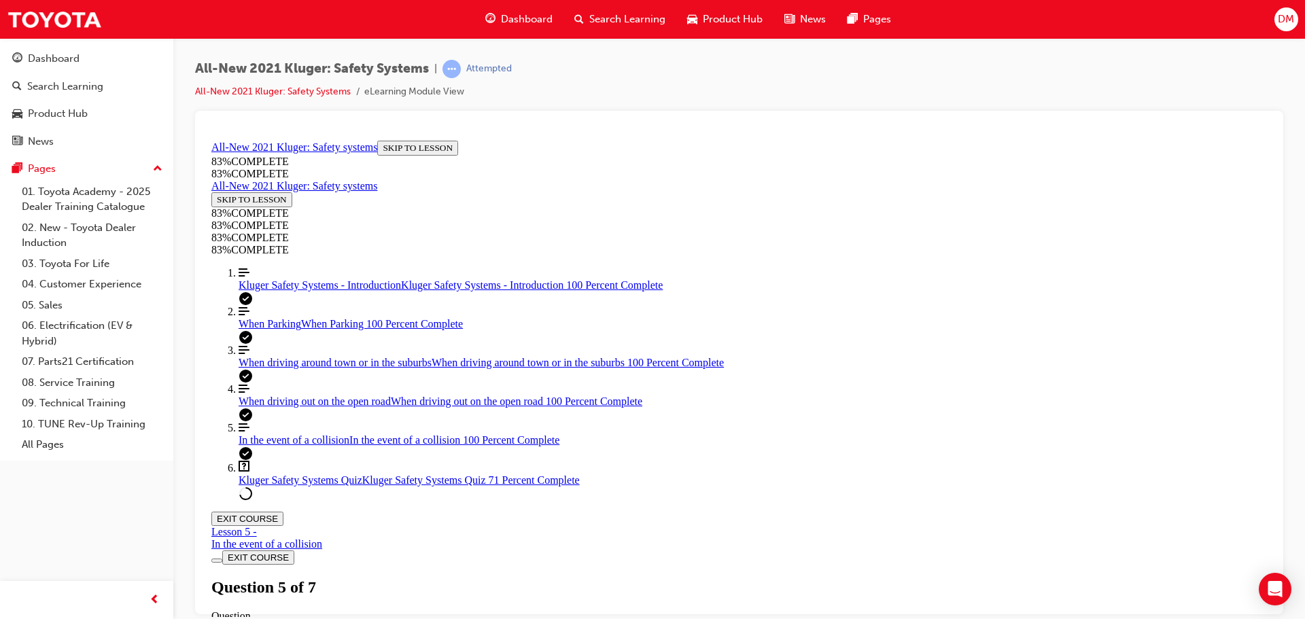
drag, startPoint x: 657, startPoint y: 538, endPoint x: 873, endPoint y: 553, distance: 216.6
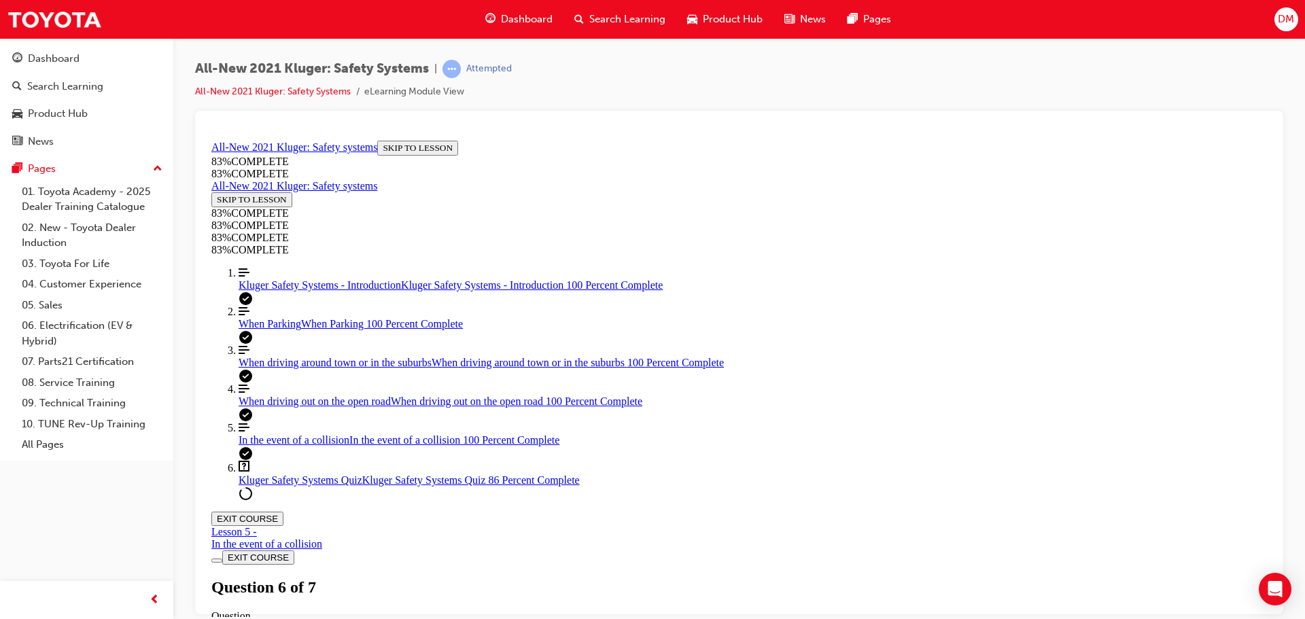
drag, startPoint x: 758, startPoint y: 451, endPoint x: 992, endPoint y: 353, distance: 253.2
drag, startPoint x: 682, startPoint y: 436, endPoint x: 828, endPoint y: 442, distance: 147.0
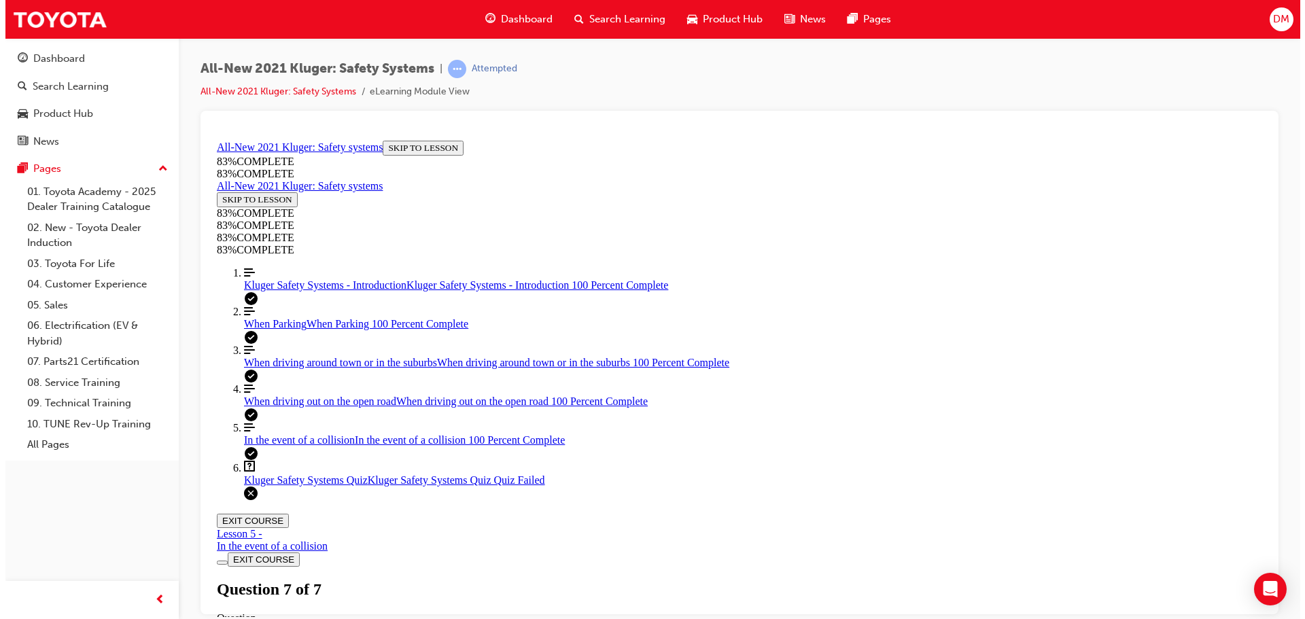
scroll to position [50, 0]
